Goal: Book appointment/travel/reservation

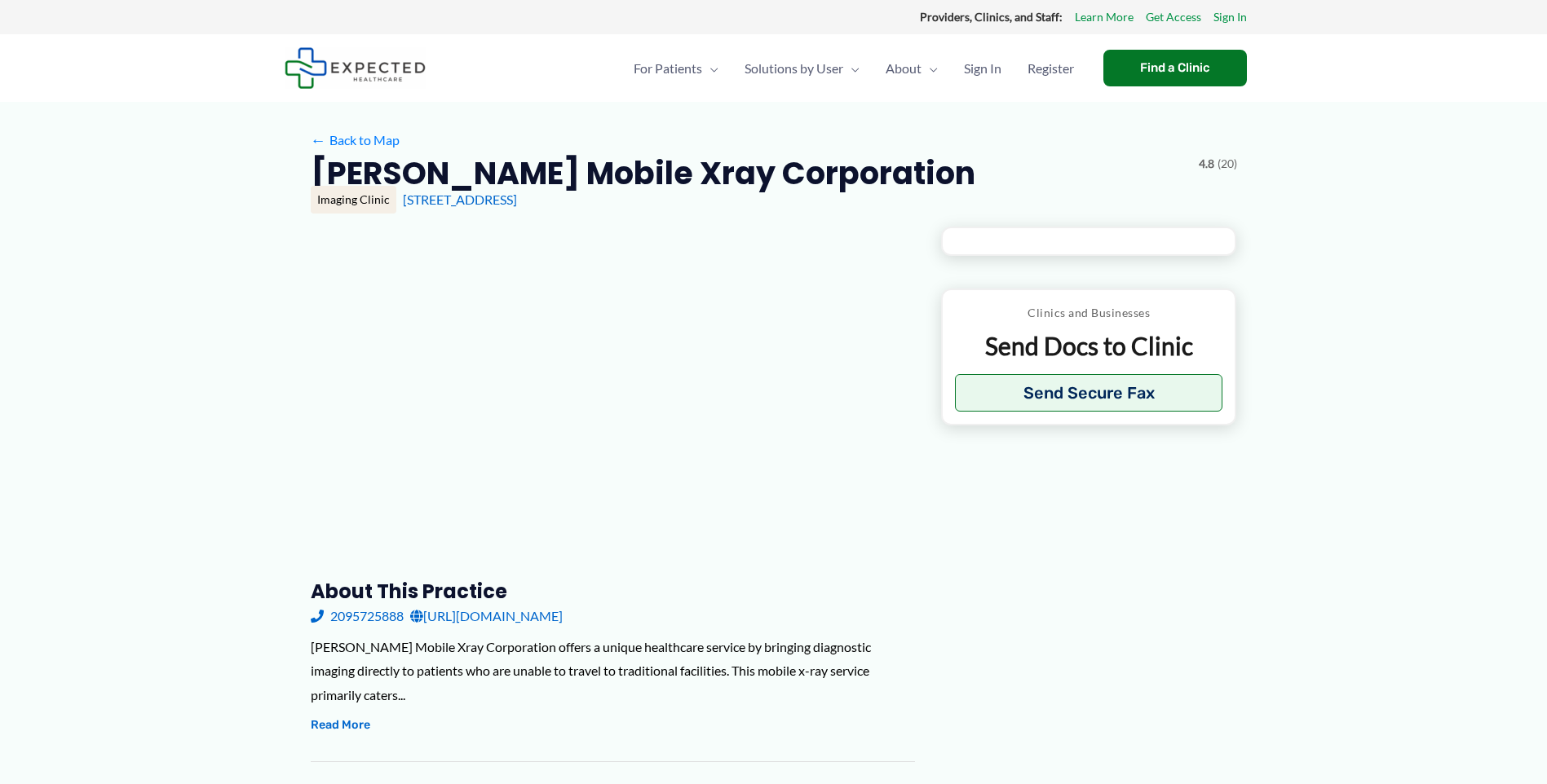
type input "**********"
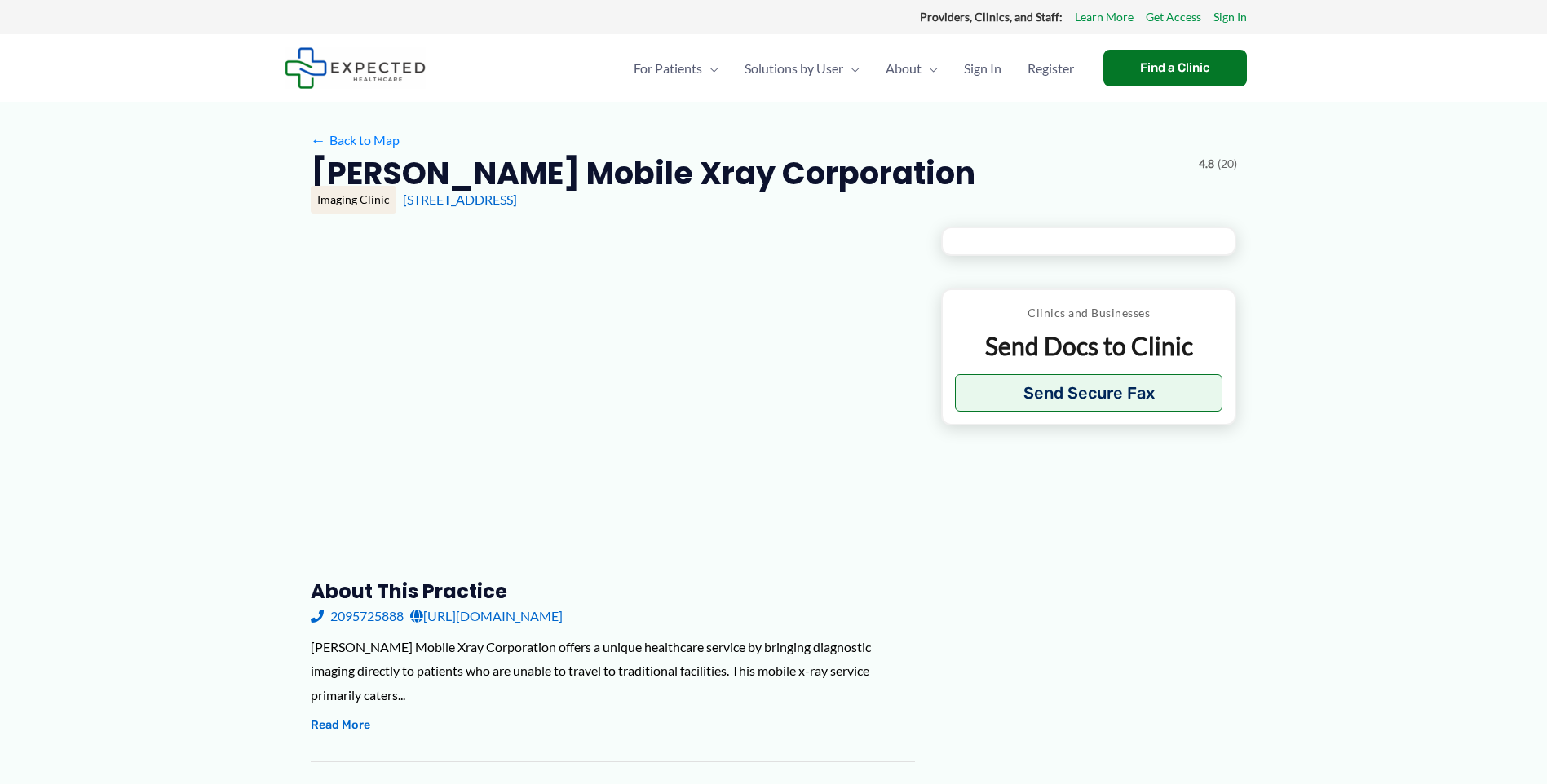
type input "**********"
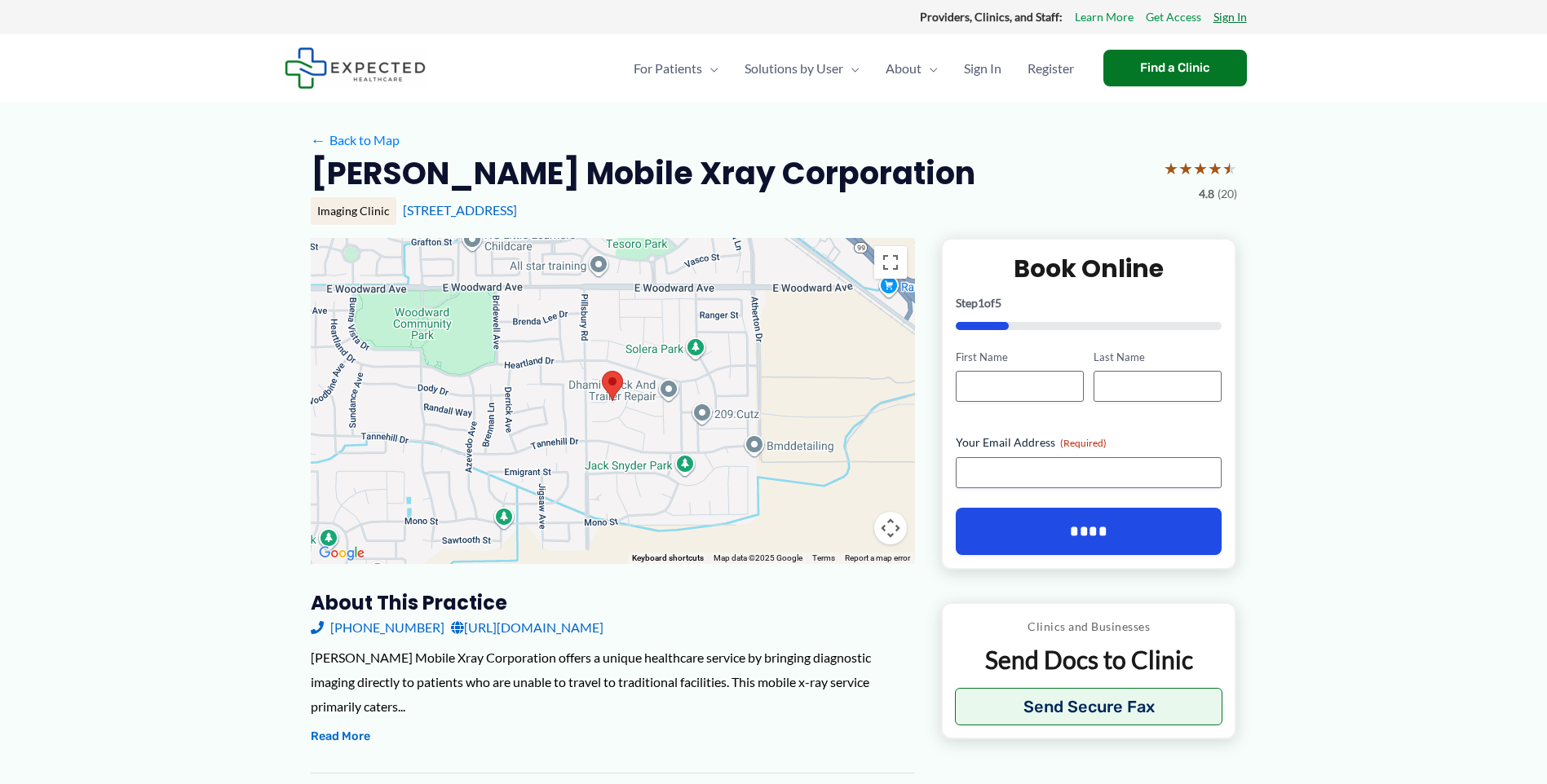
click at [1232, 16] on link "Sign In" at bounding box center [1230, 17] width 33 height 21
